Goal: Leave review/rating: Leave review/rating

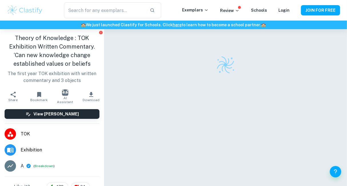
click at [149, 88] on div at bounding box center [225, 116] width 211 height 175
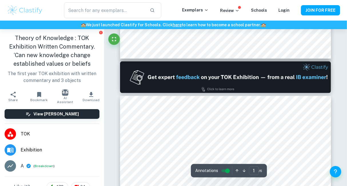
type input "2"
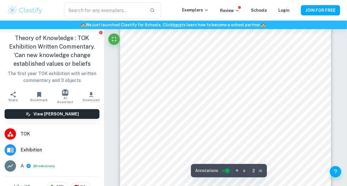
scroll to position [447, 0]
click at [207, 152] on div at bounding box center [224, 152] width 157 height 7
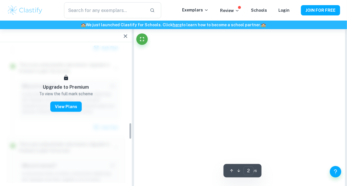
scroll to position [632, 0]
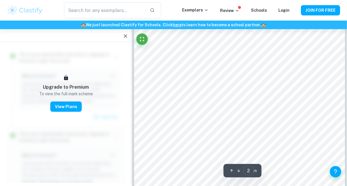
click at [122, 33] on icon "button" at bounding box center [125, 36] width 7 height 7
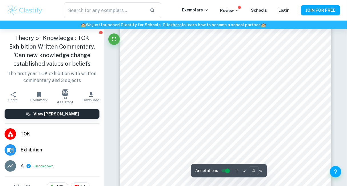
scroll to position [1113, 0]
type input "5"
click at [44, 166] on button "Breakdown" at bounding box center [44, 165] width 19 height 5
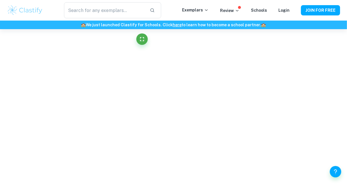
scroll to position [1248, 0]
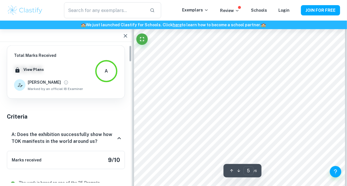
click at [69, 86] on div "[PERSON_NAME]" at bounding box center [55, 83] width 55 height 8
type input "5"
